Goal: Book appointment/travel/reservation

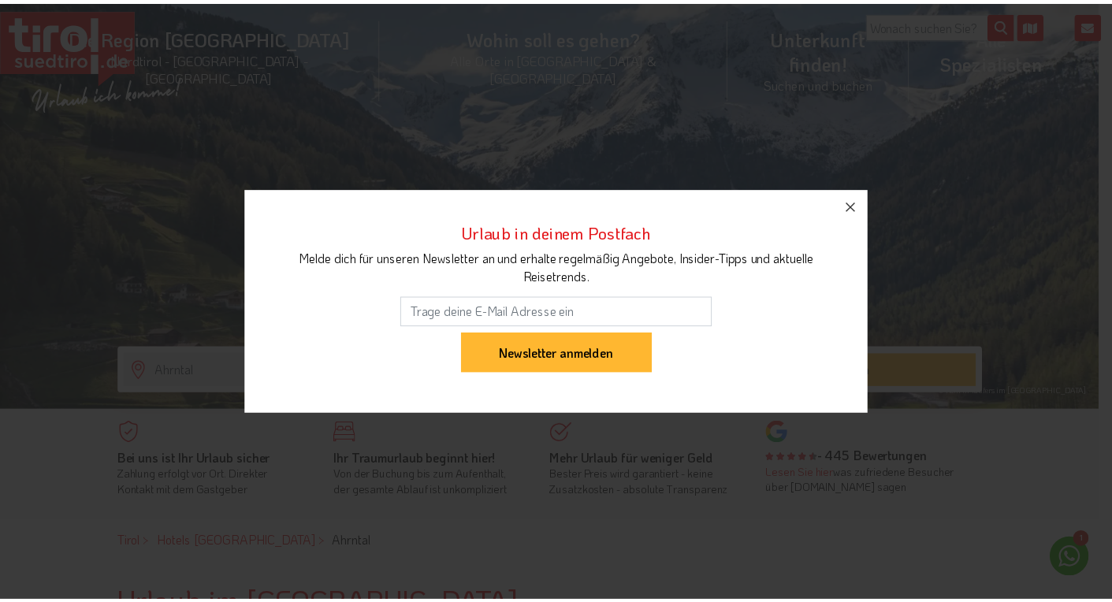
scroll to position [80, 0]
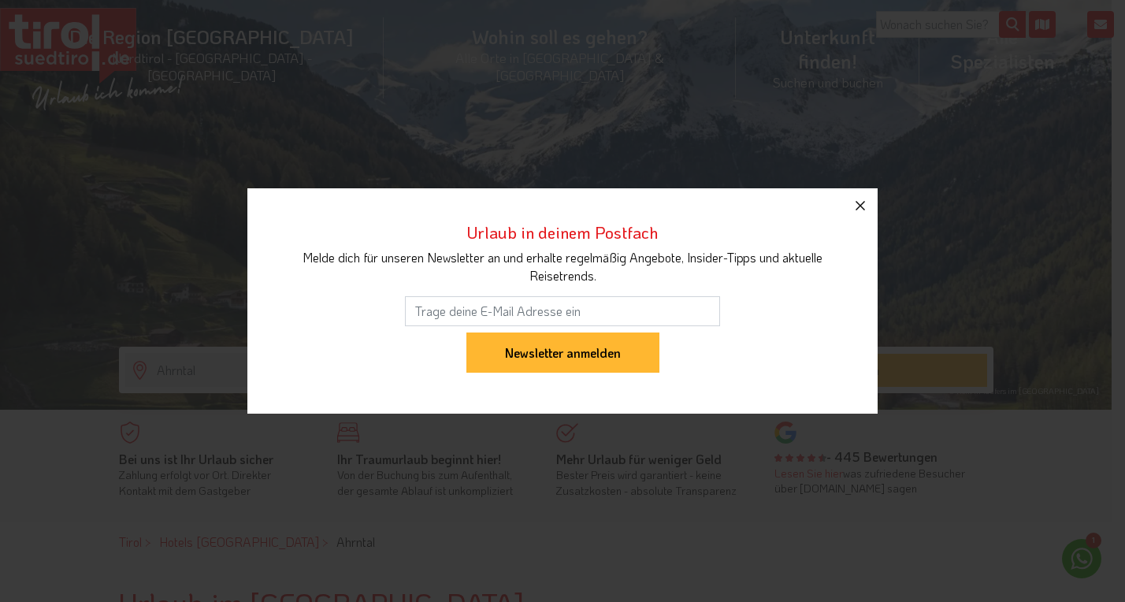
click at [860, 203] on icon "button" at bounding box center [860, 205] width 19 height 19
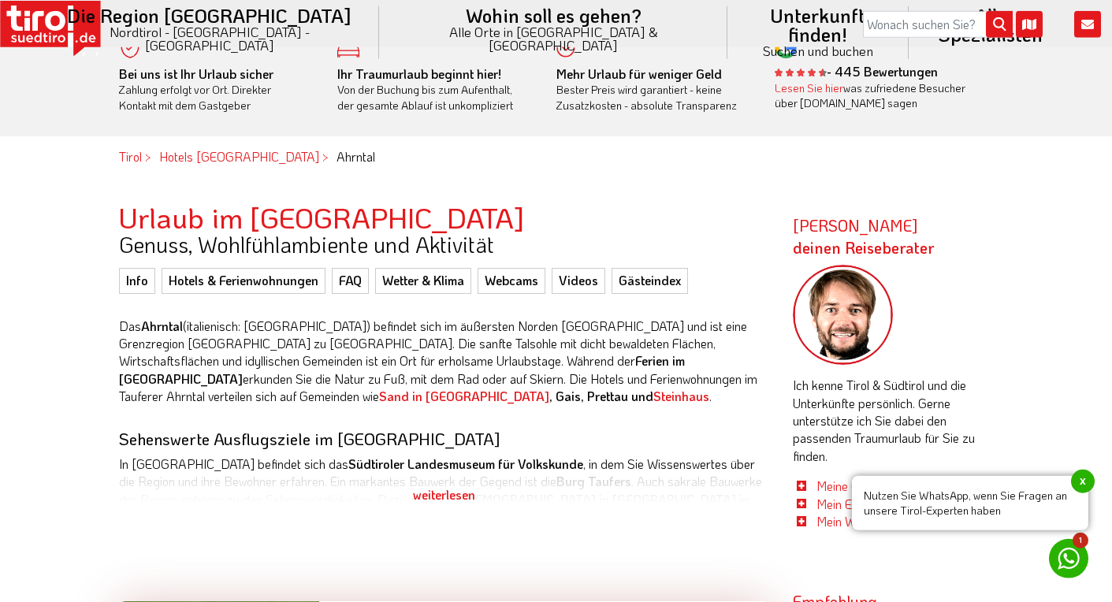
scroll to position [482, 0]
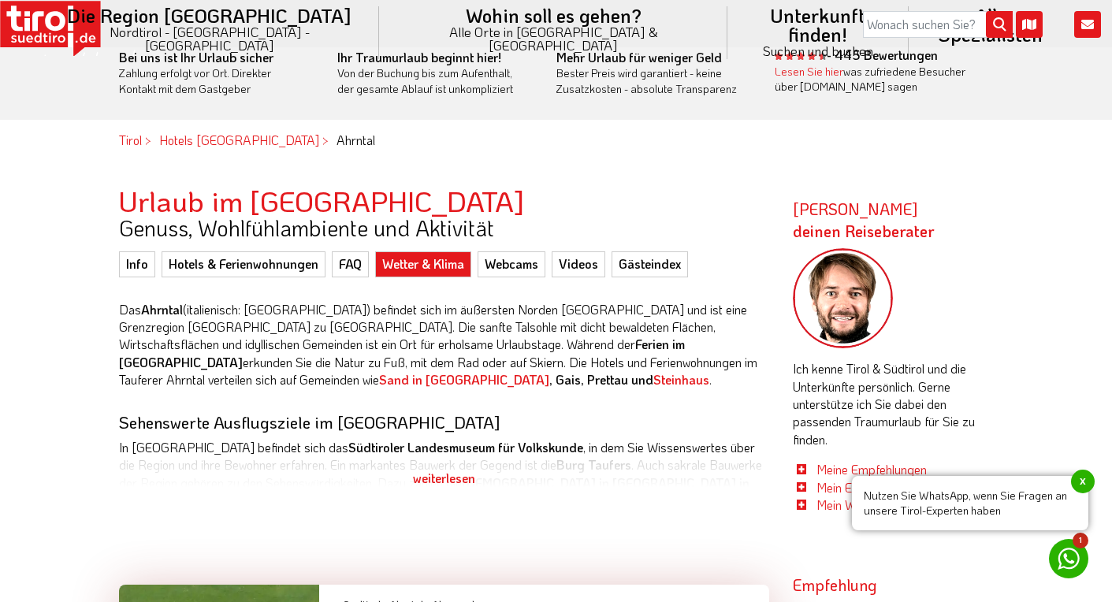
click at [441, 263] on link "Wetter & Klima" at bounding box center [423, 263] width 96 height 25
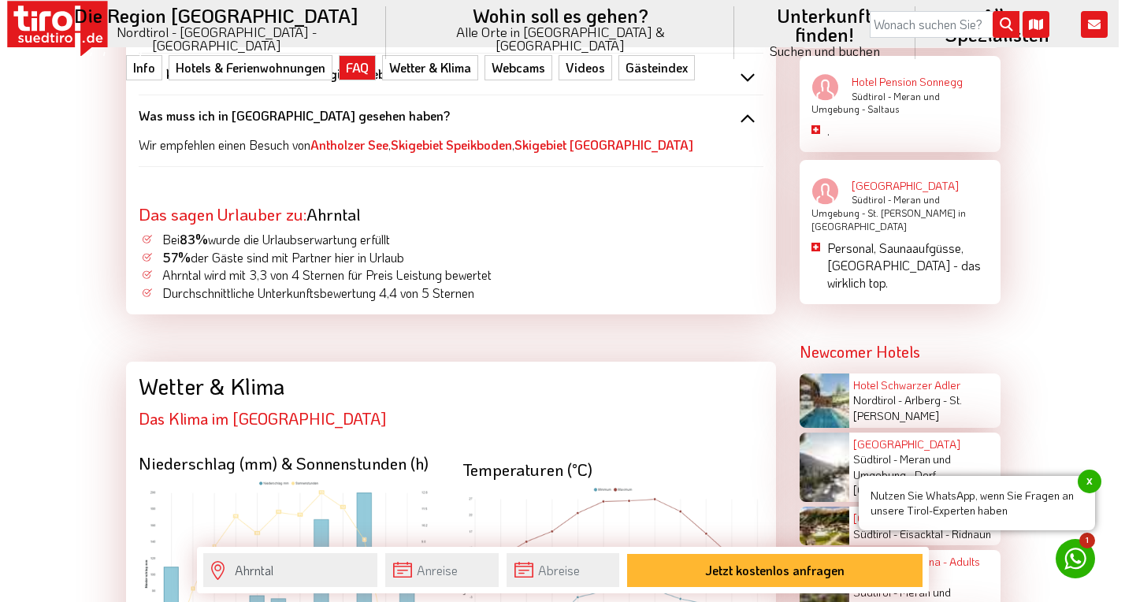
scroll to position [3065, 0]
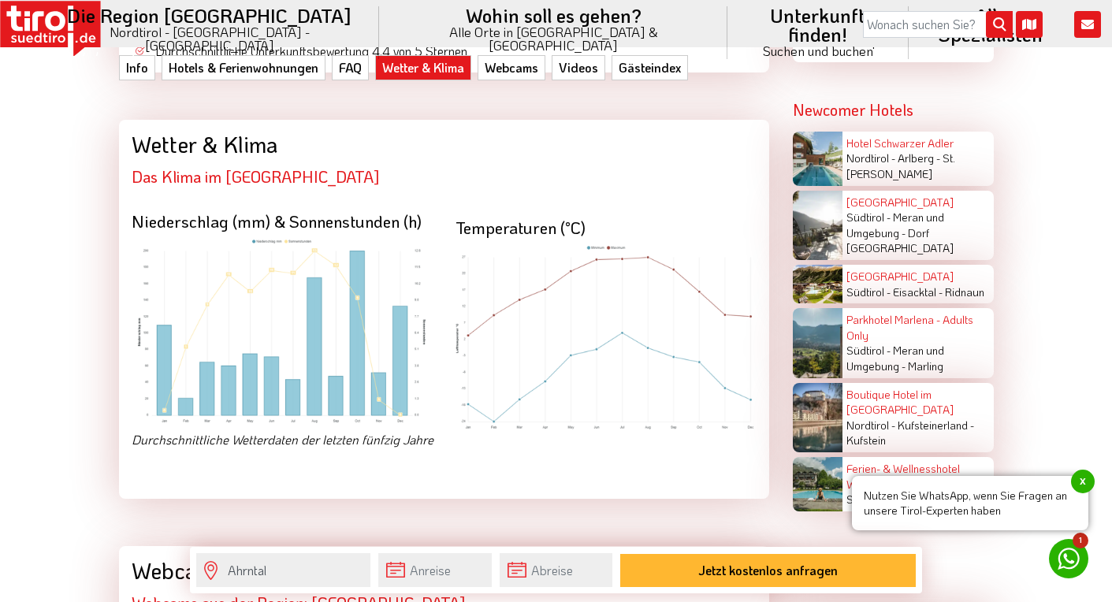
click at [334, 384] on img at bounding box center [282, 331] width 301 height 187
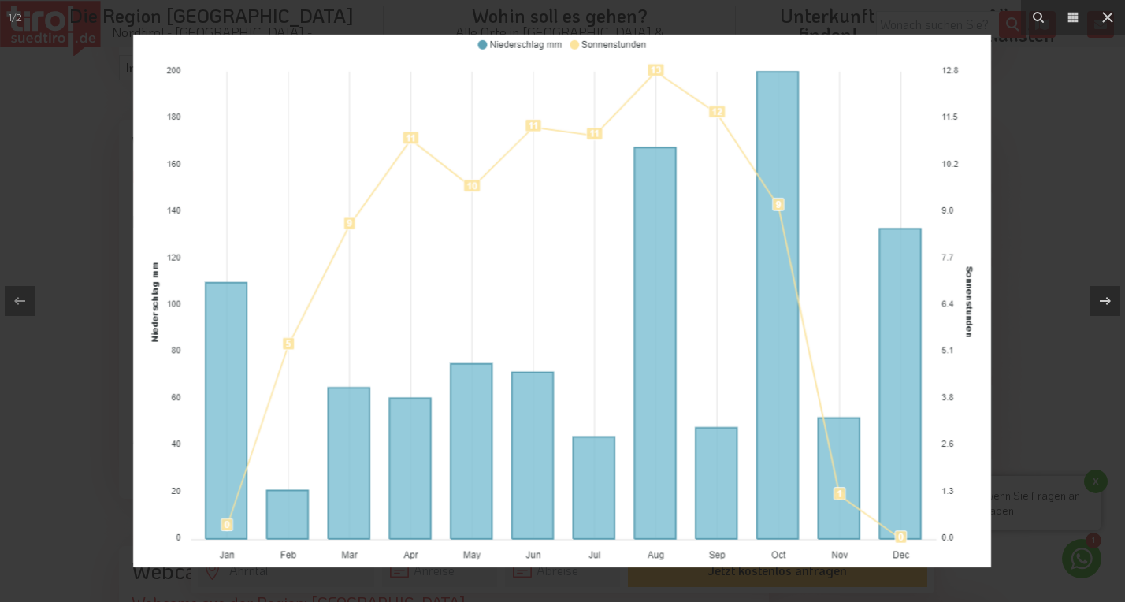
click at [718, 399] on img at bounding box center [562, 301] width 858 height 533
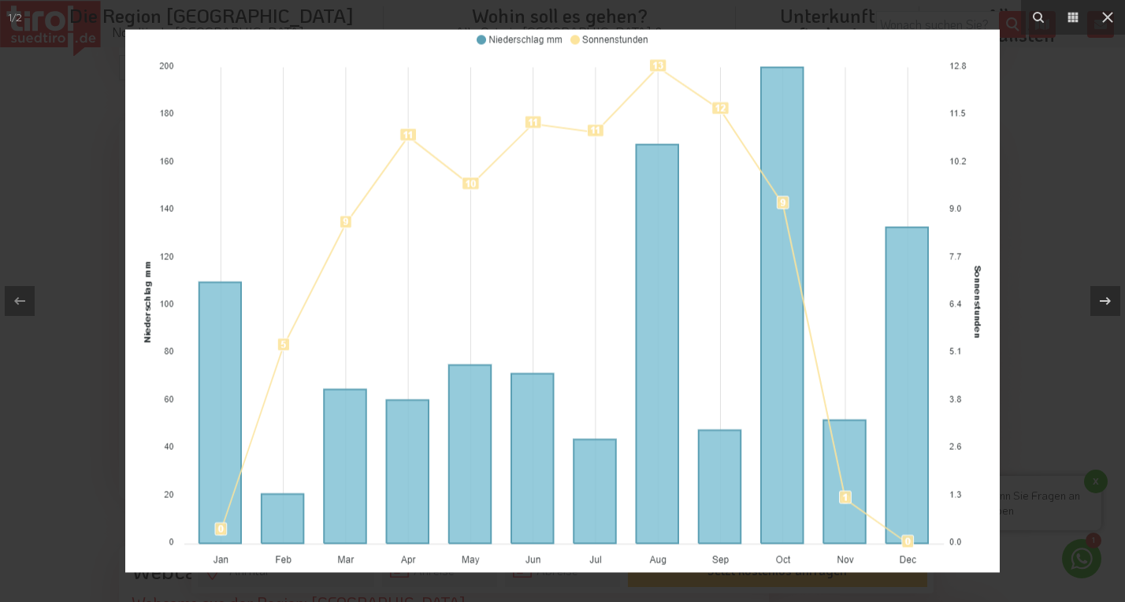
click at [718, 402] on img at bounding box center [562, 301] width 875 height 543
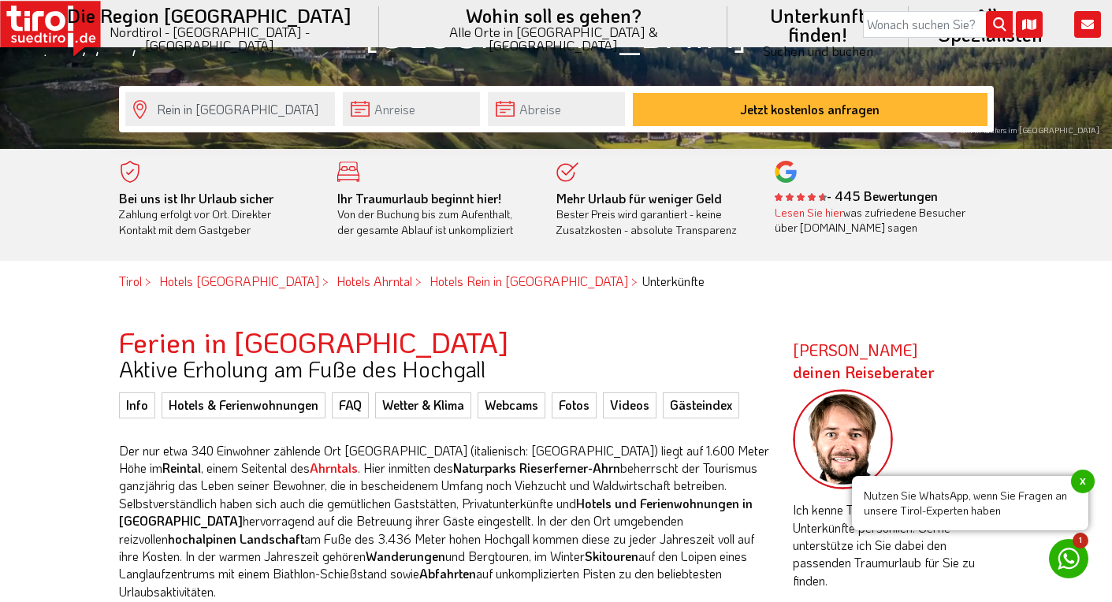
scroll to position [321, 0]
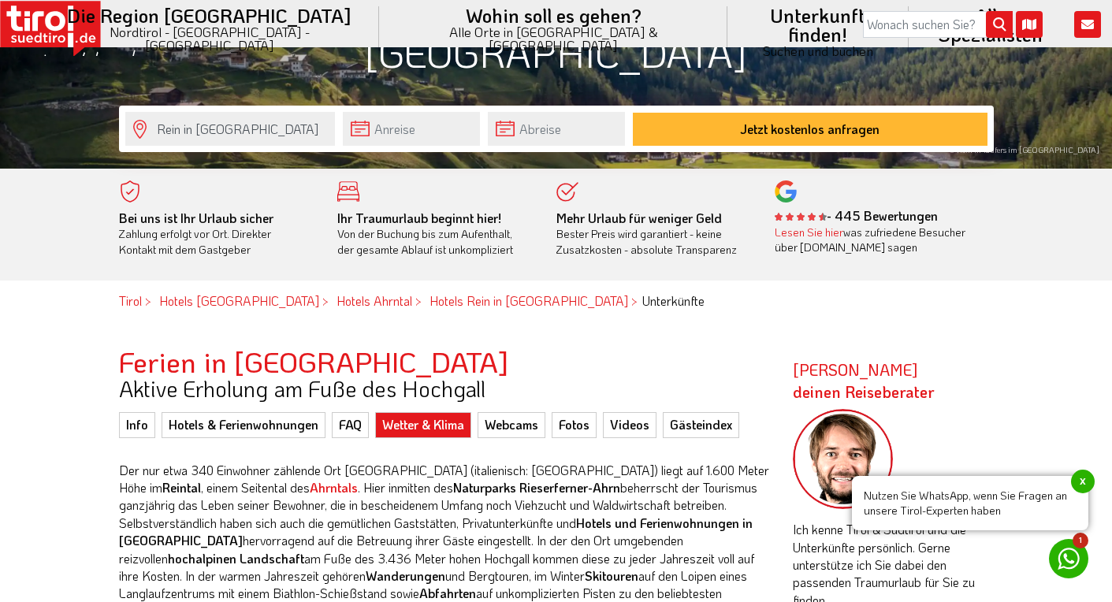
click at [429, 425] on link "Wetter & Klima" at bounding box center [423, 424] width 96 height 25
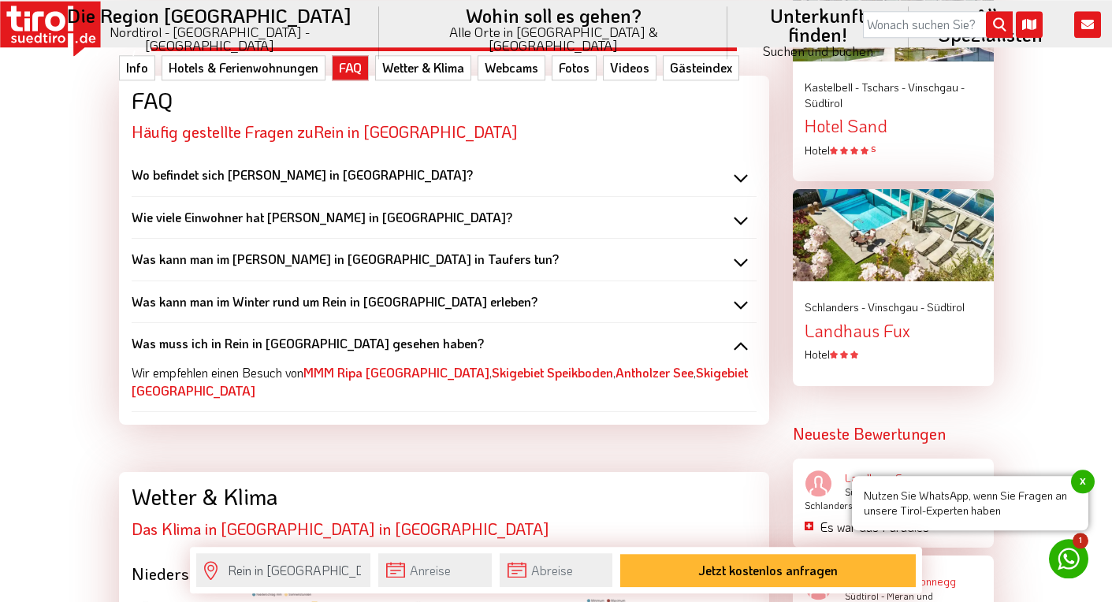
scroll to position [2073, 0]
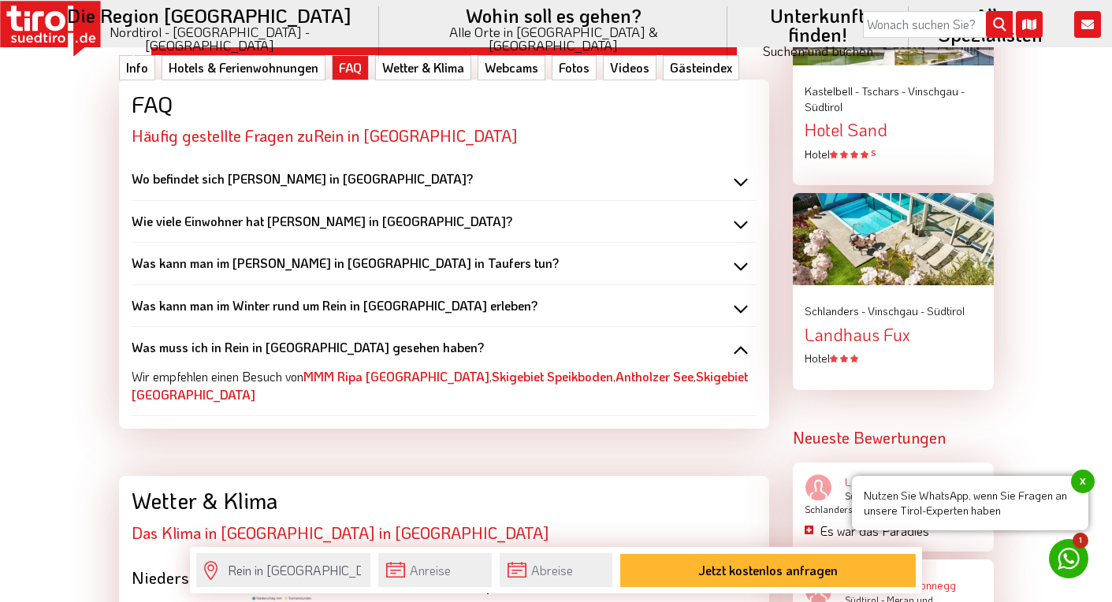
click at [335, 254] on b "Was kann man im [PERSON_NAME] in [GEOGRAPHIC_DATA] in Taufers tun?" at bounding box center [345, 262] width 427 height 17
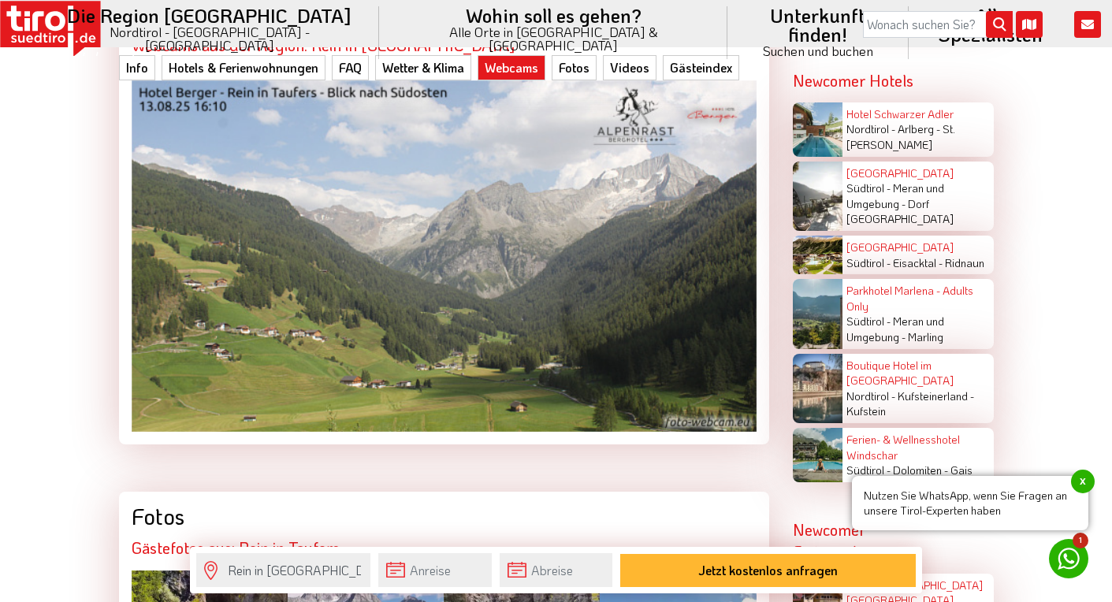
scroll to position [3198, 0]
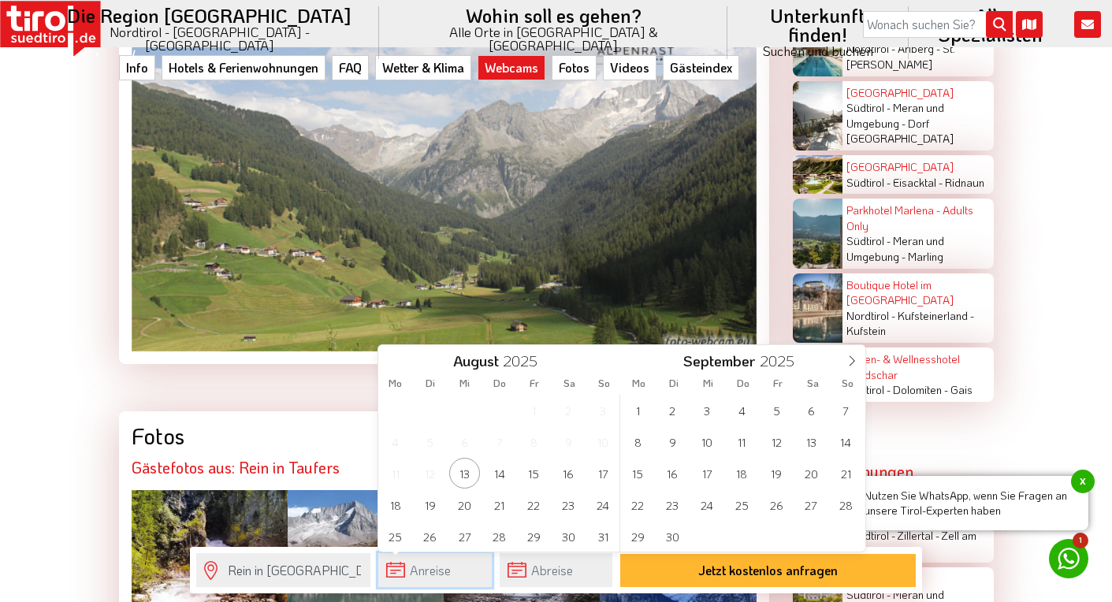
click at [392, 570] on input "text" at bounding box center [434, 570] width 113 height 34
click at [637, 476] on span "15" at bounding box center [637, 473] width 31 height 31
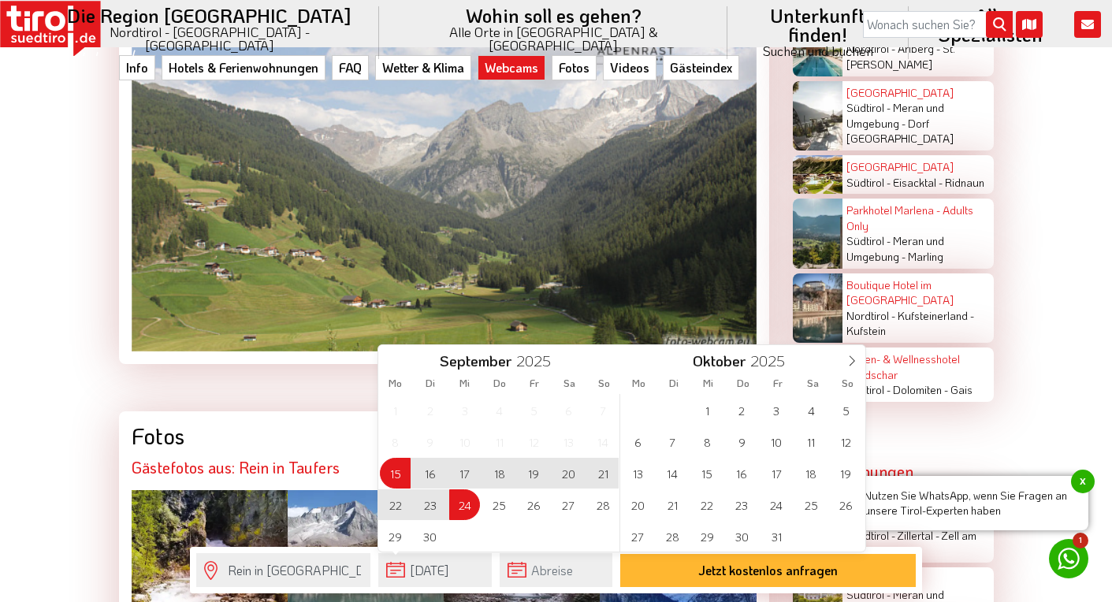
click at [463, 505] on span "24" at bounding box center [464, 504] width 31 height 31
type input "[DATE]"
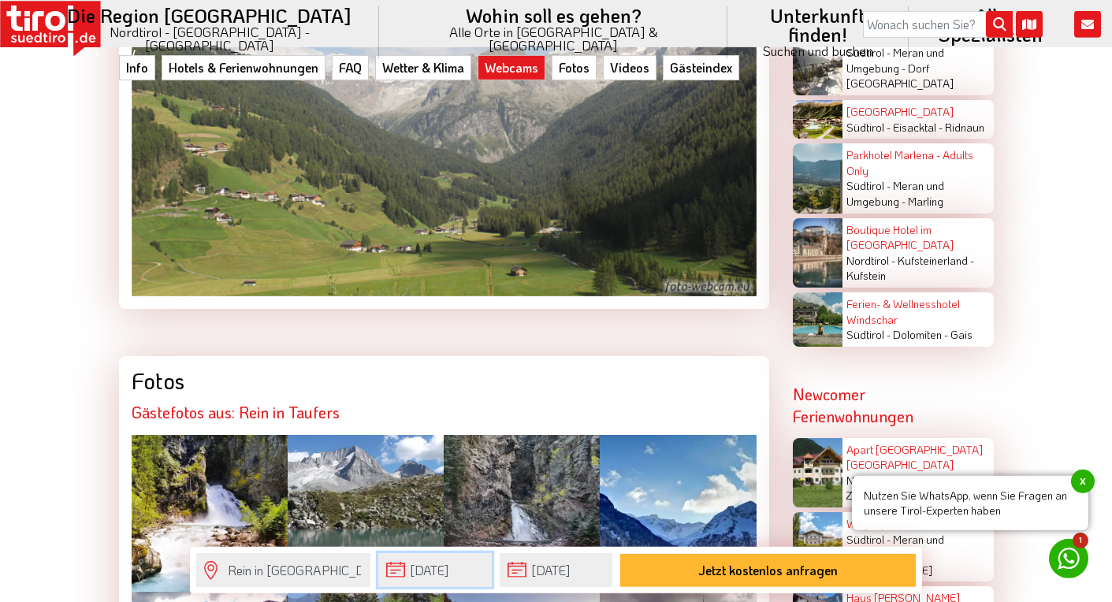
scroll to position [3279, 0]
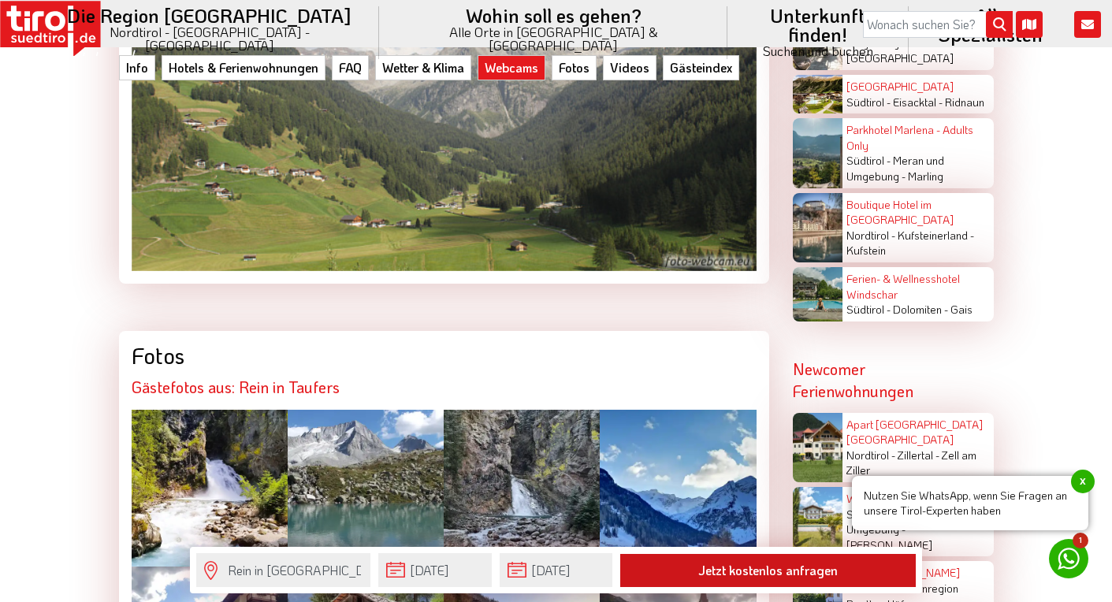
click at [704, 569] on button "Jetzt kostenlos anfragen" at bounding box center [767, 570] width 295 height 33
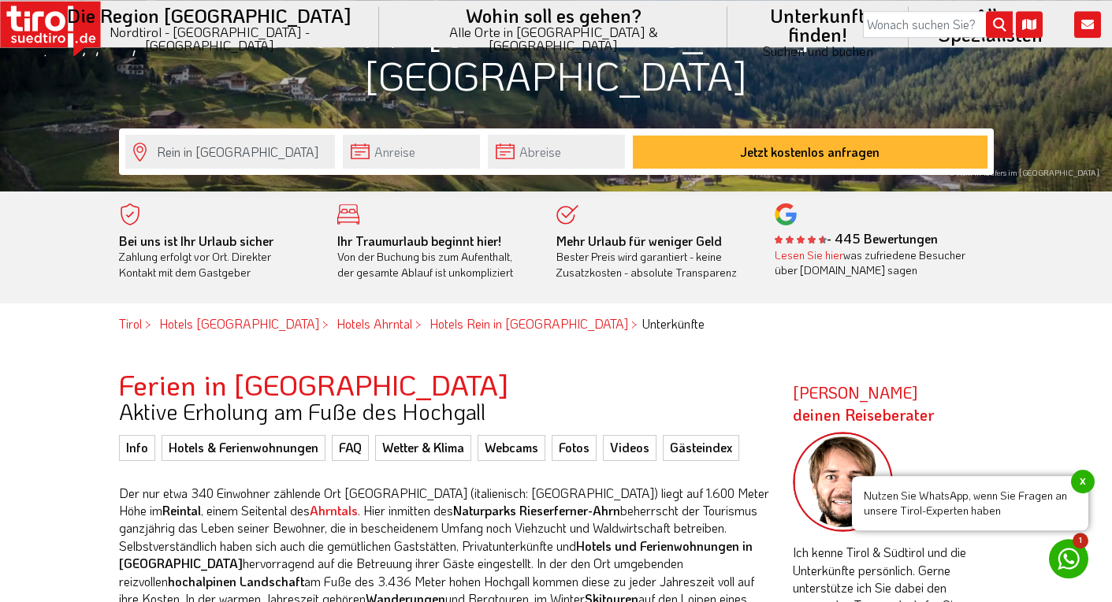
scroll to position [402, 0]
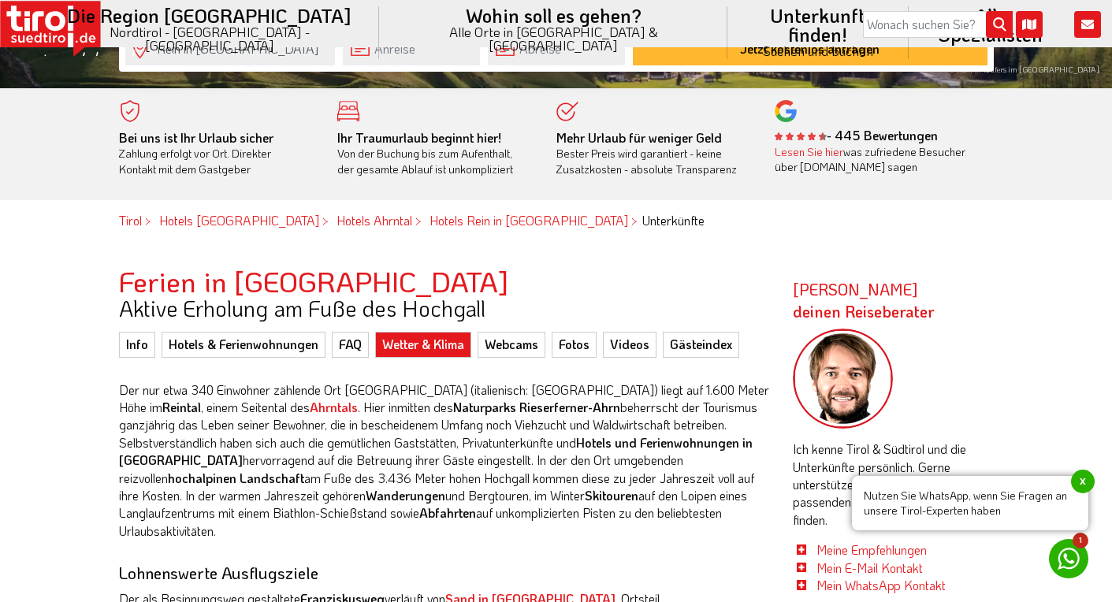
click at [444, 343] on link "Wetter & Klima" at bounding box center [423, 344] width 96 height 25
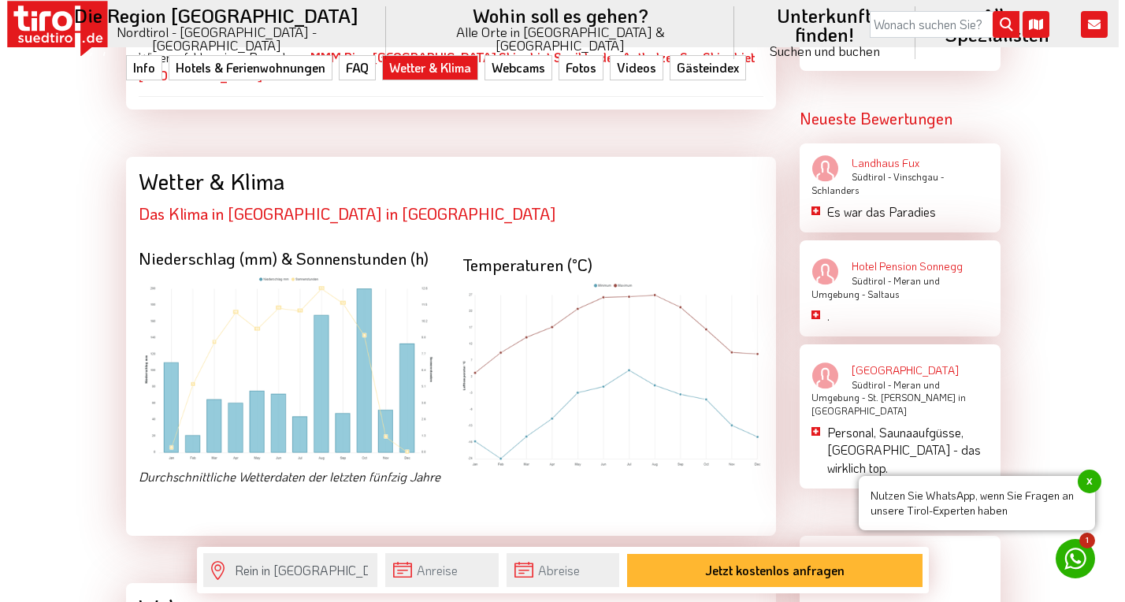
scroll to position [2394, 0]
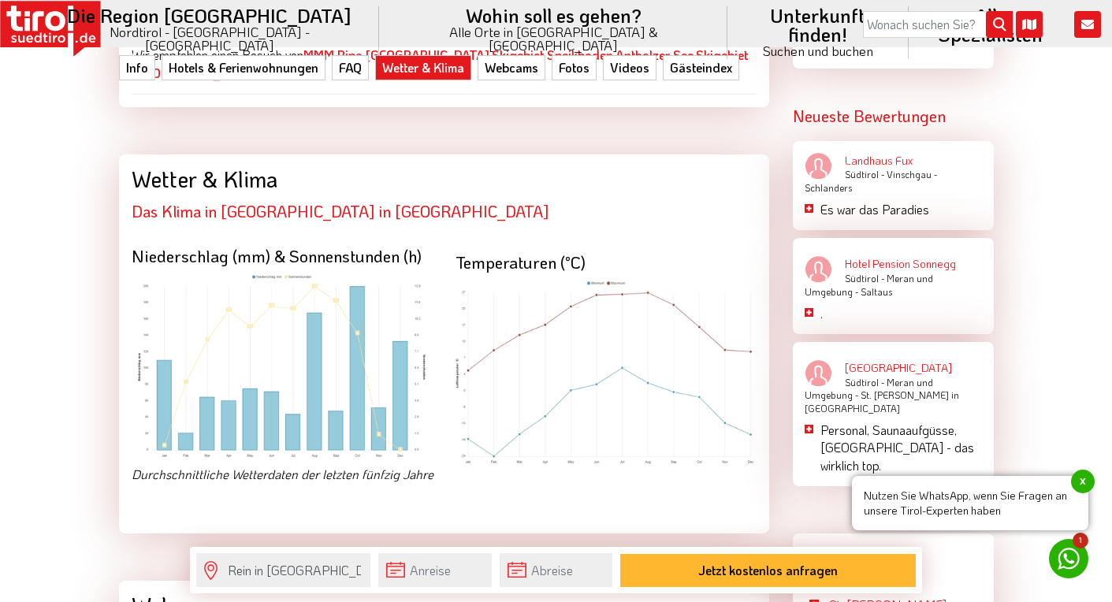
click at [642, 293] on img at bounding box center [605, 373] width 301 height 187
